Goal: Transaction & Acquisition: Download file/media

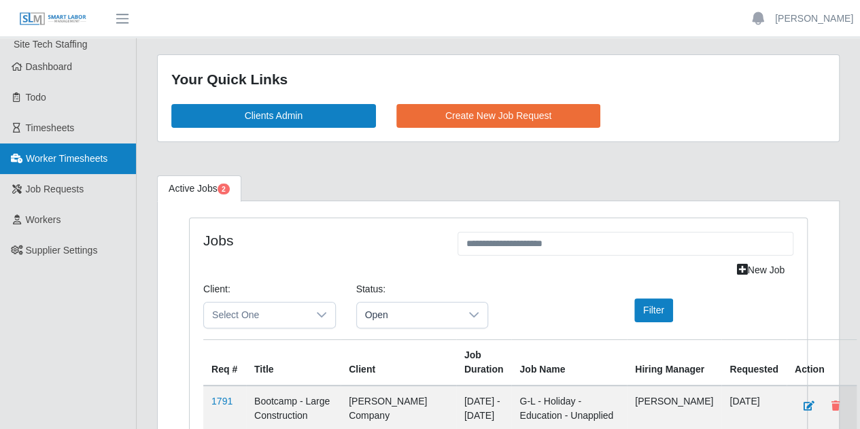
click at [69, 172] on link "Worker Timesheets" at bounding box center [68, 158] width 136 height 31
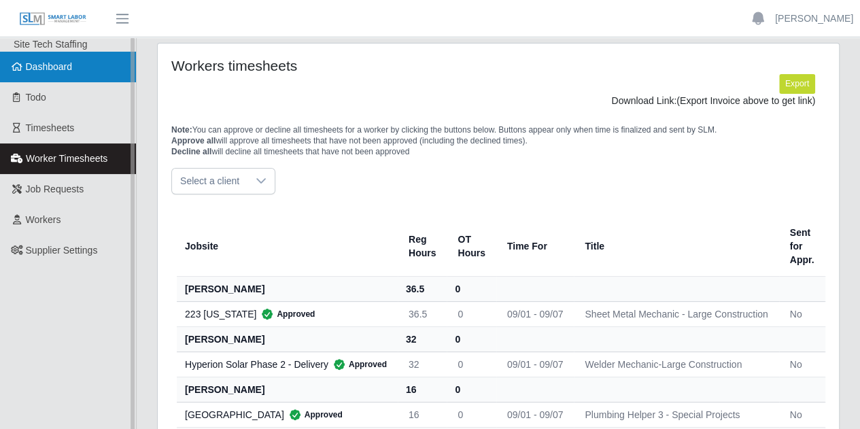
click at [71, 77] on link "Dashboard" at bounding box center [68, 67] width 136 height 31
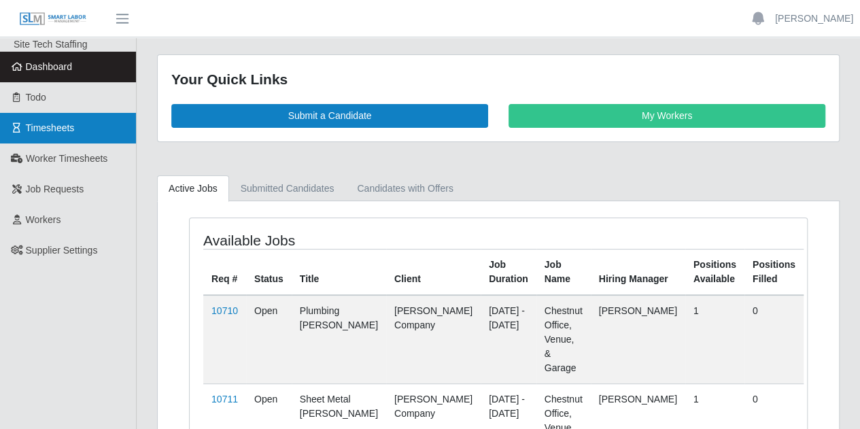
click at [60, 130] on span "Timesheets" at bounding box center [50, 127] width 49 height 11
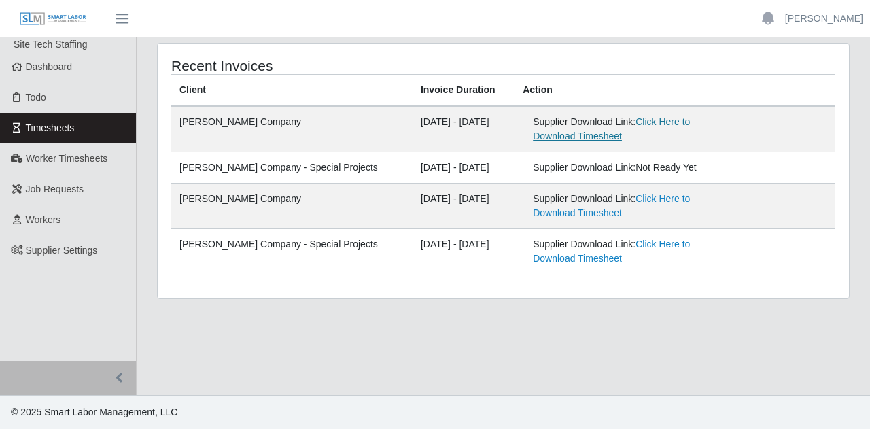
click at [640, 118] on link "Click Here to Download Timesheet" at bounding box center [611, 128] width 157 height 25
